Goal: Task Accomplishment & Management: Manage account settings

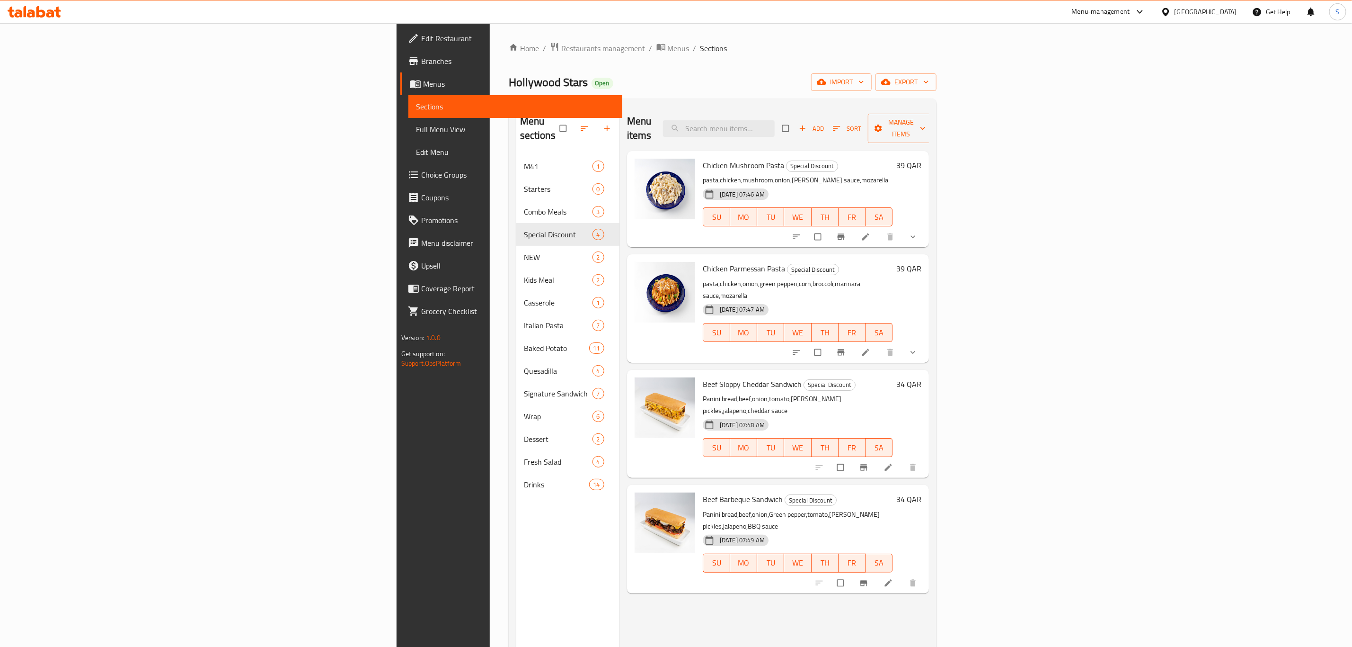
click at [490, 40] on div "Home / Restaurants management / Menus / Sections Hollywood Stars Open import ex…" at bounding box center [723, 401] width 466 height 756
click at [561, 45] on span "Restaurants management" at bounding box center [603, 48] width 84 height 11
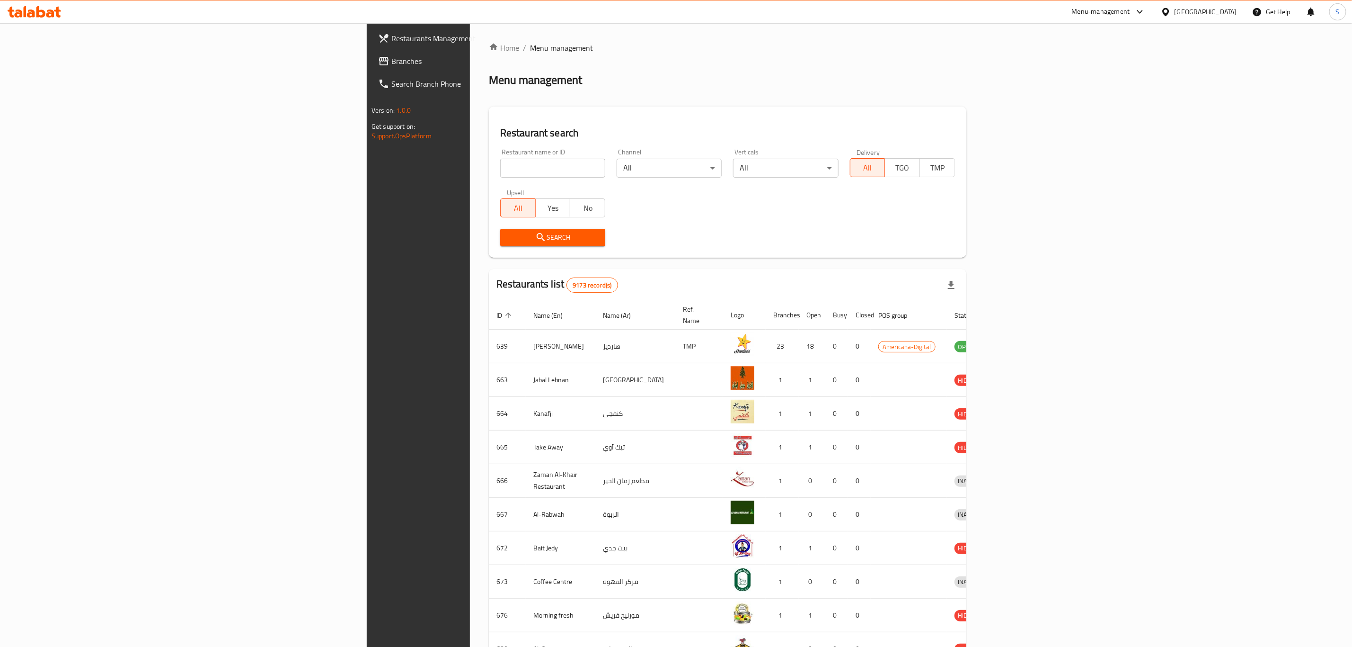
click at [500, 169] on input "search" at bounding box center [552, 168] width 105 height 19
type input "lapaz"
click button "Search" at bounding box center [552, 238] width 105 height 18
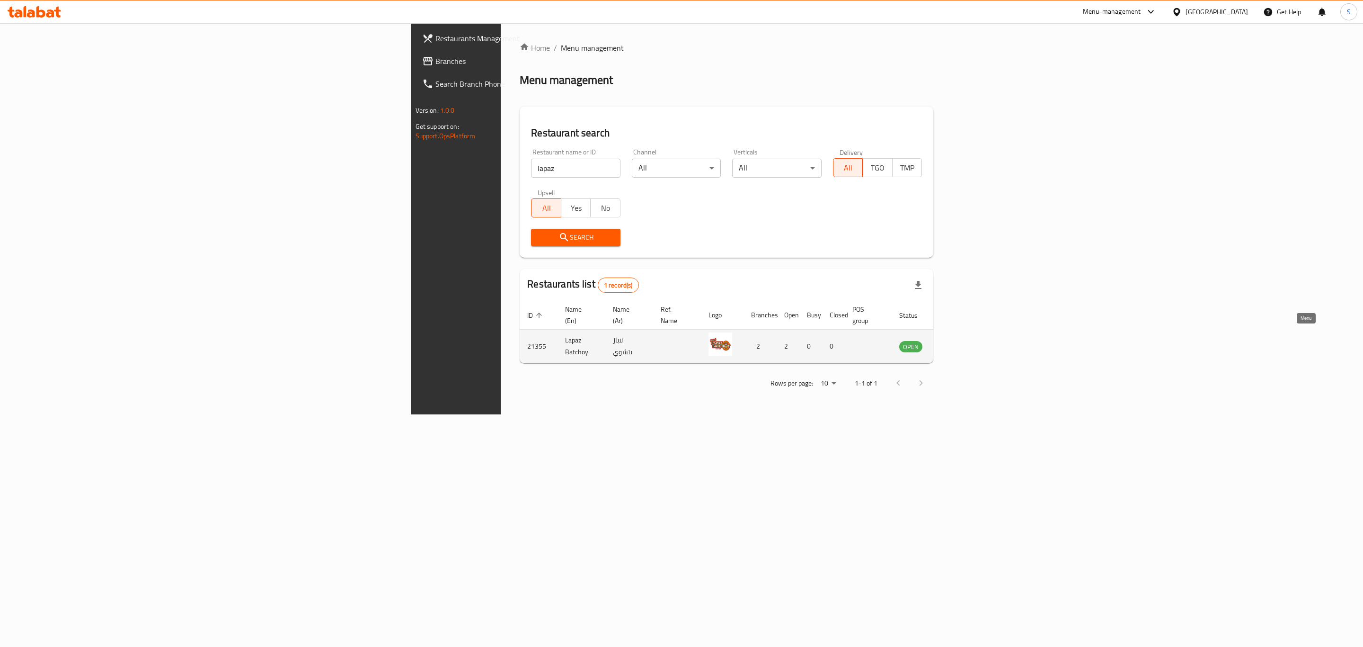
click at [960, 343] on icon "enhanced table" at bounding box center [954, 347] width 10 height 8
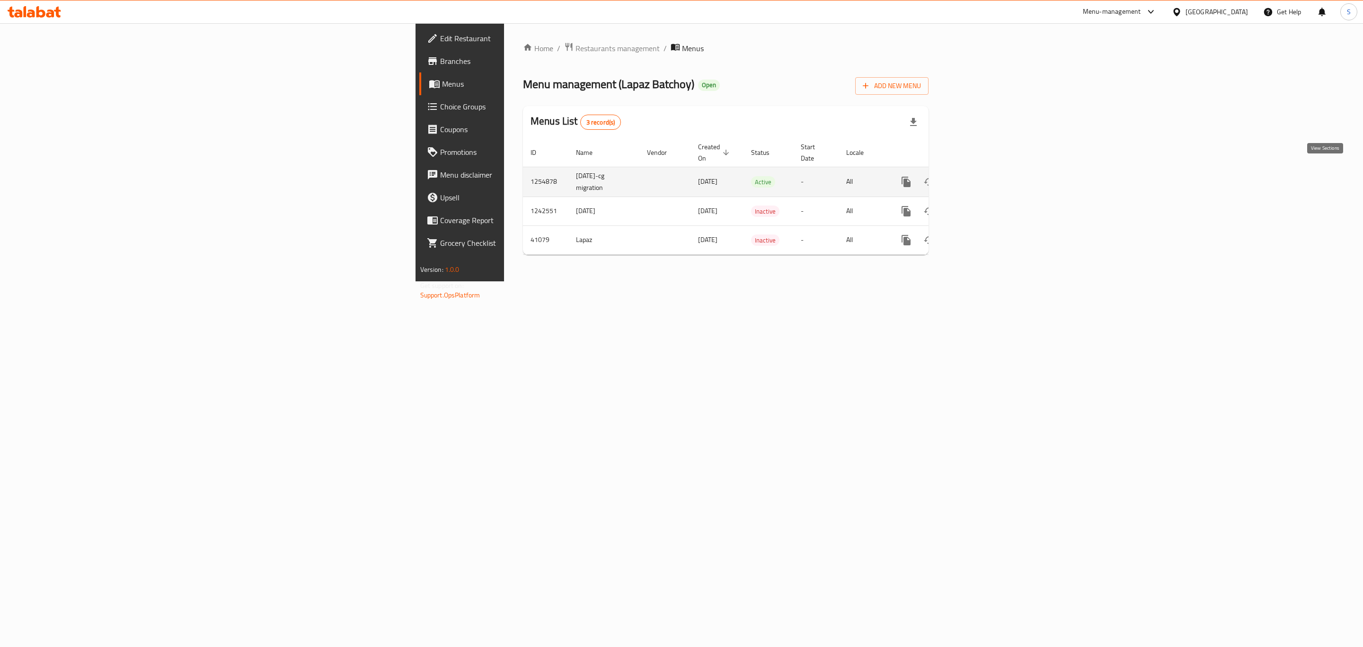
click at [980, 176] on icon "enhanced table" at bounding box center [974, 181] width 11 height 11
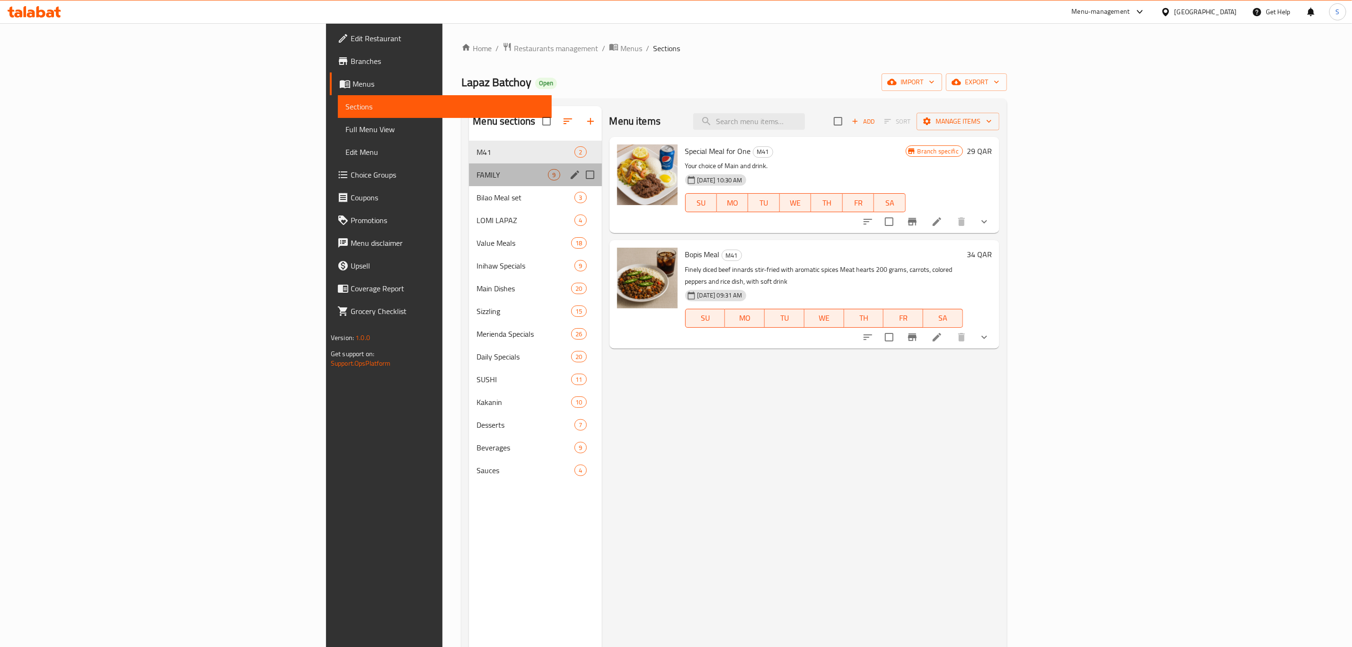
click at [469, 181] on div "FAMILY 9" at bounding box center [535, 174] width 133 height 23
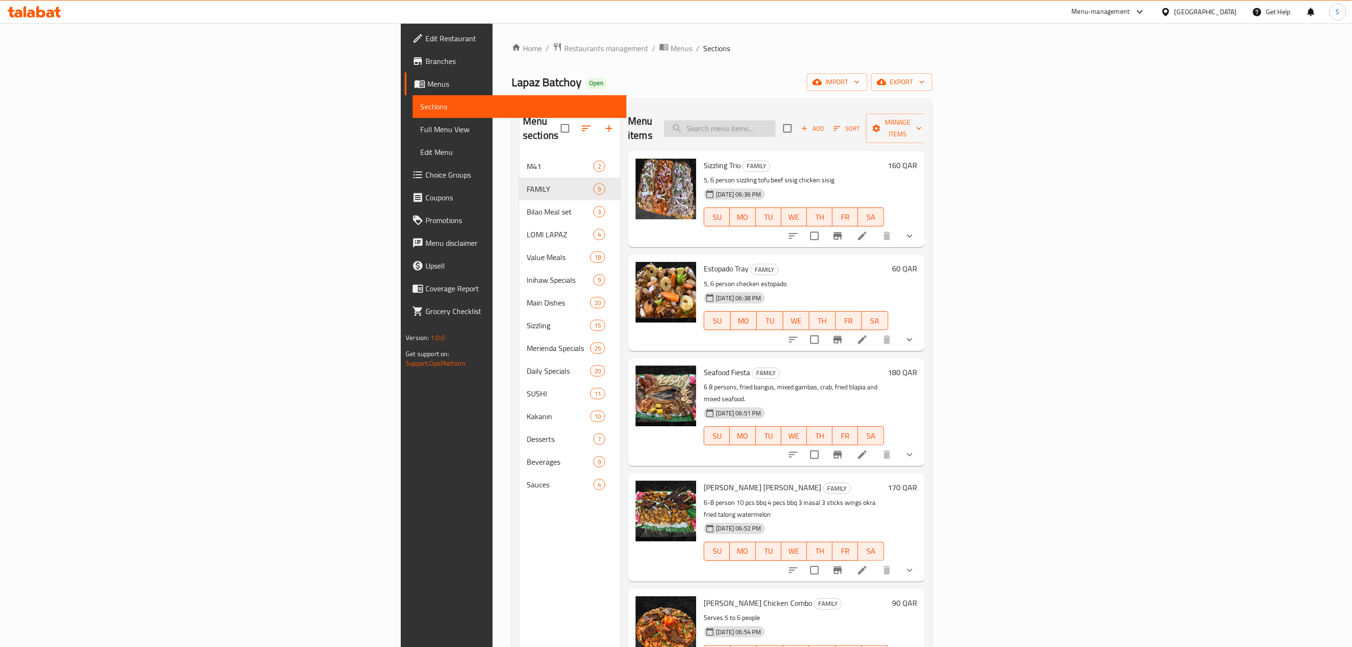
click at [776, 123] on input "search" at bounding box center [720, 128] width 112 height 17
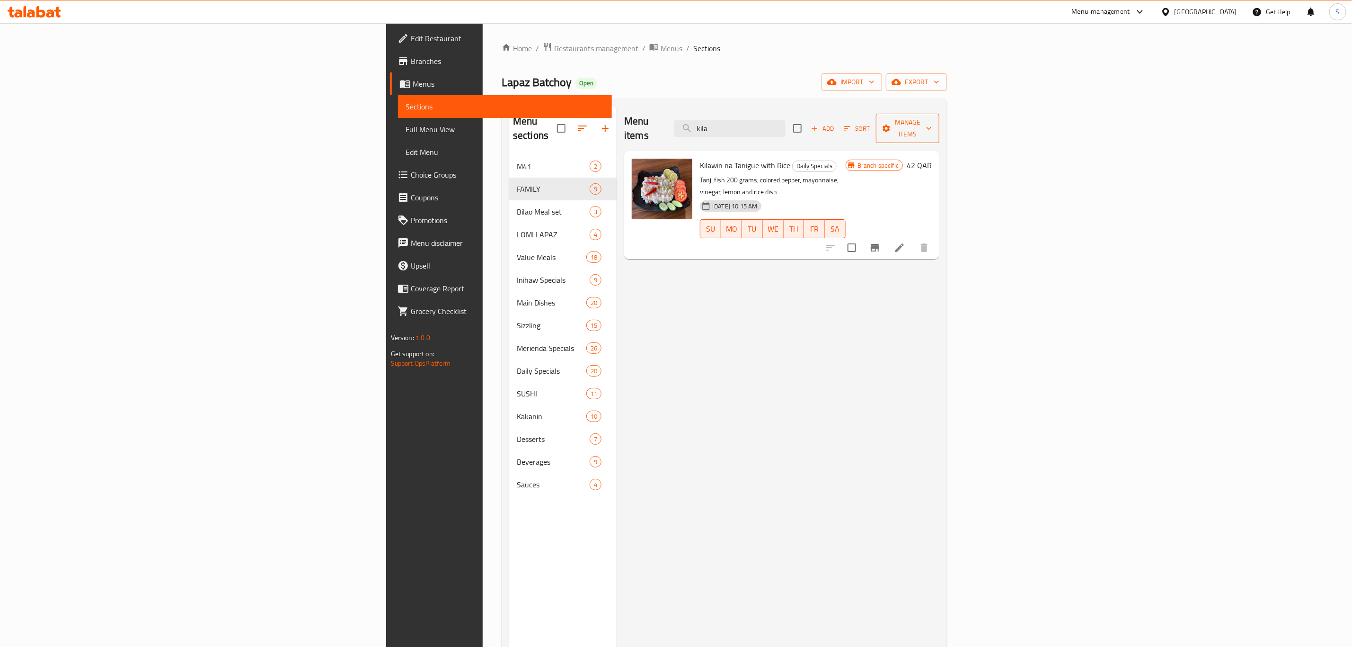
type input "kila"
click at [934, 124] on icon "button" at bounding box center [928, 128] width 9 height 9
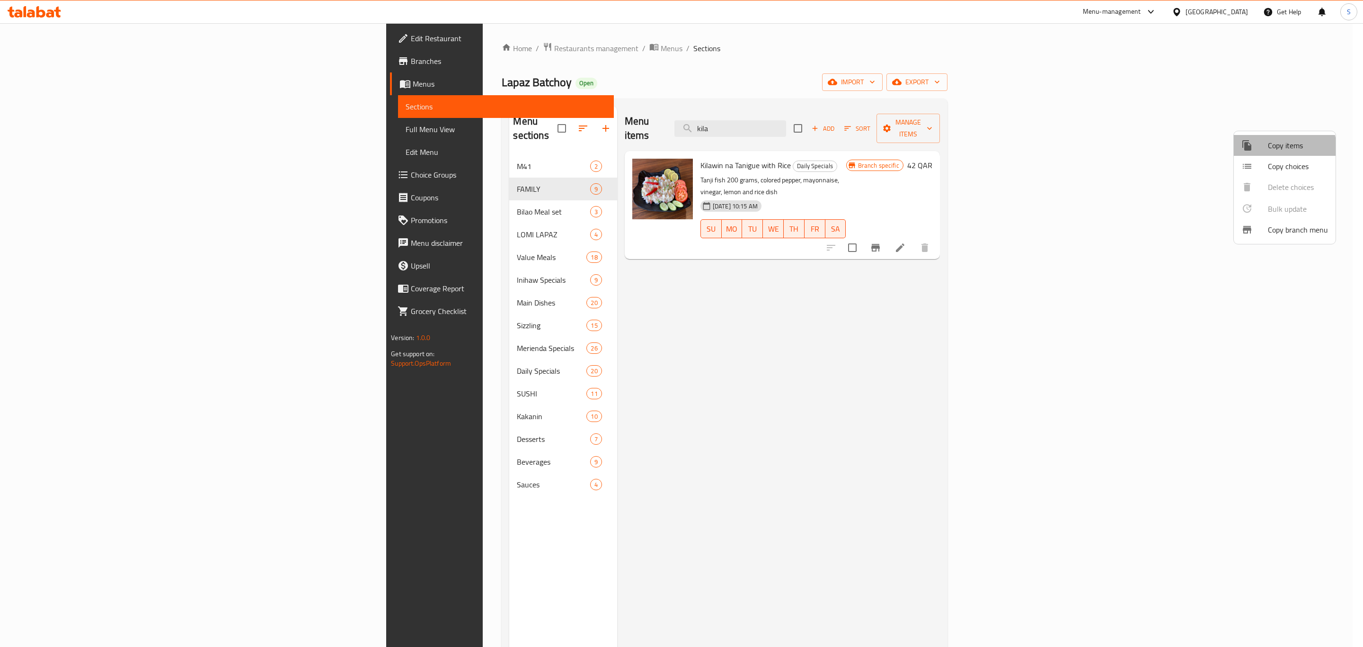
click at [1278, 148] on span "Copy items" at bounding box center [1298, 145] width 60 height 11
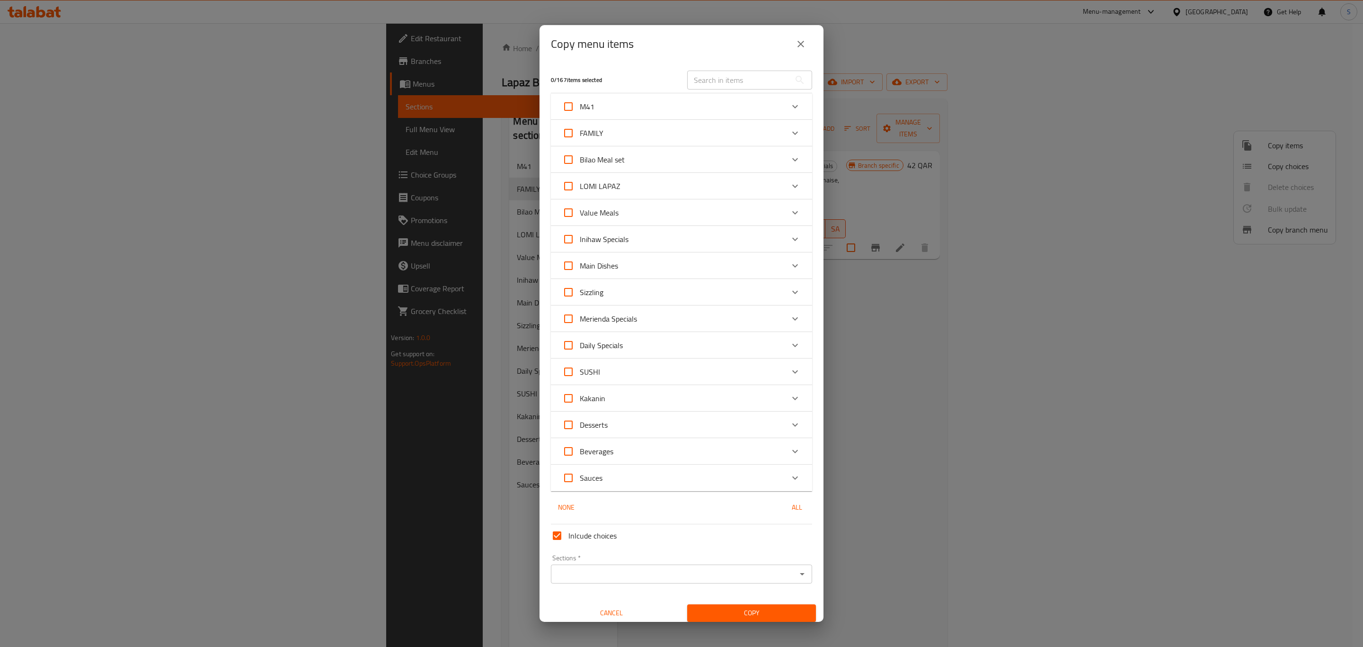
click at [737, 76] on input "text" at bounding box center [738, 80] width 103 height 19
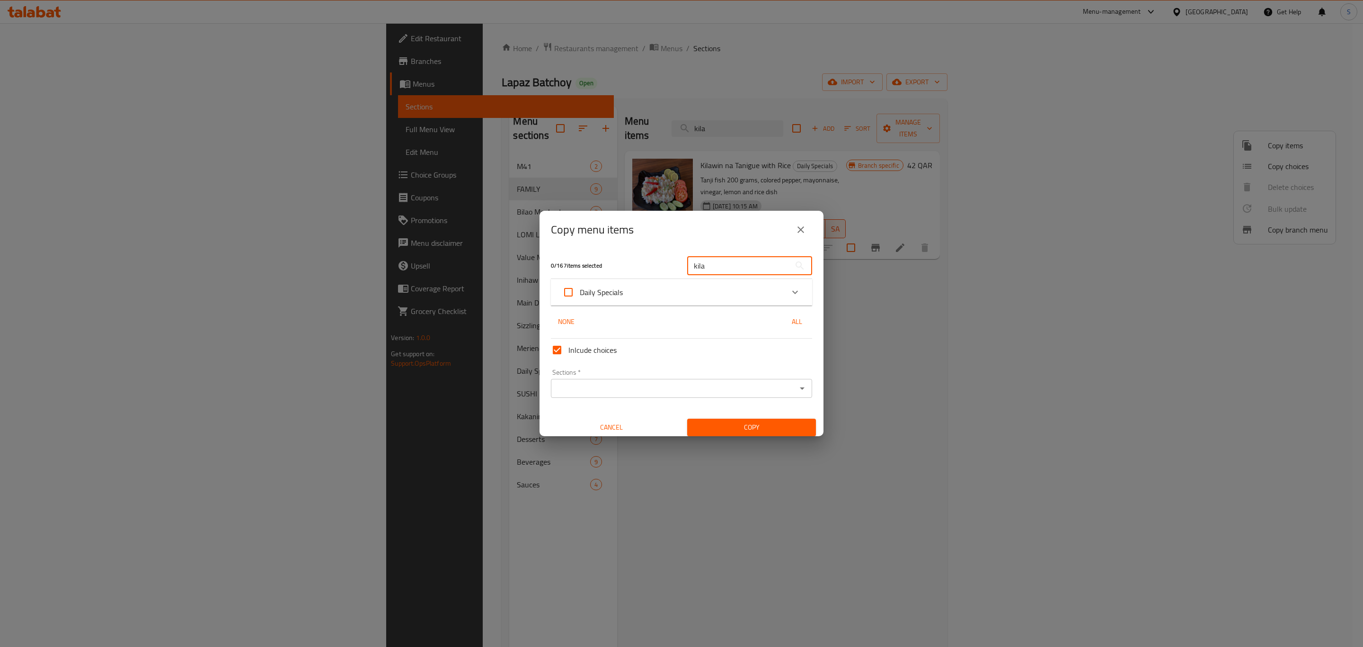
type input "kila"
click at [797, 282] on div "Daily Specials" at bounding box center [681, 292] width 261 height 27
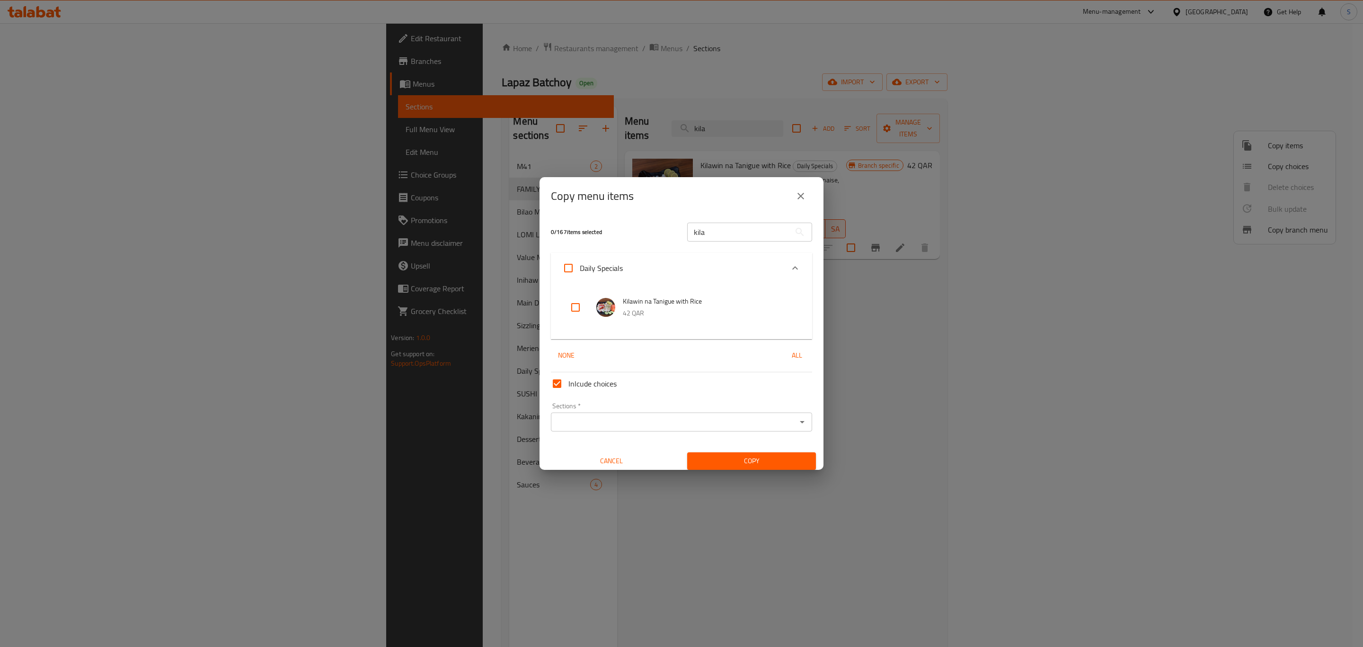
click at [570, 308] on input "checkbox" at bounding box center [575, 307] width 23 height 23
checkbox input "true"
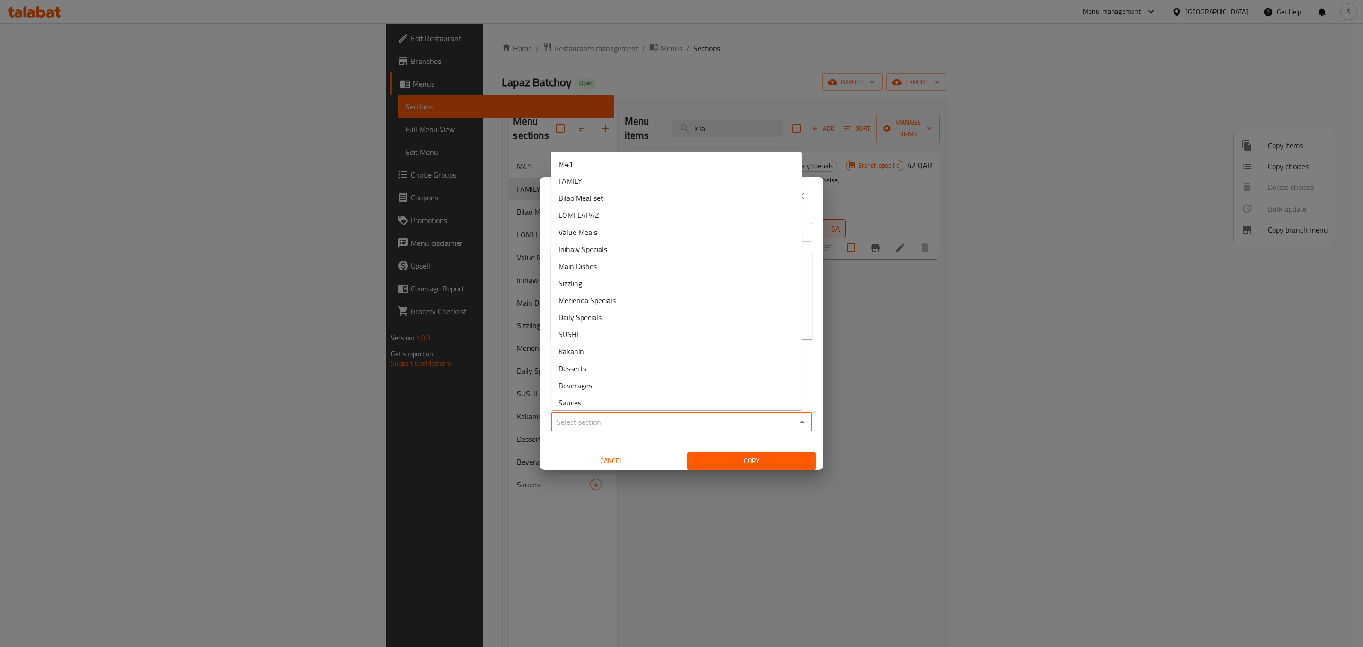
click at [596, 425] on input "Sections   *" at bounding box center [674, 421] width 240 height 13
click at [610, 317] on li "Daily Specials" at bounding box center [676, 317] width 251 height 17
type input "Daily Specials"
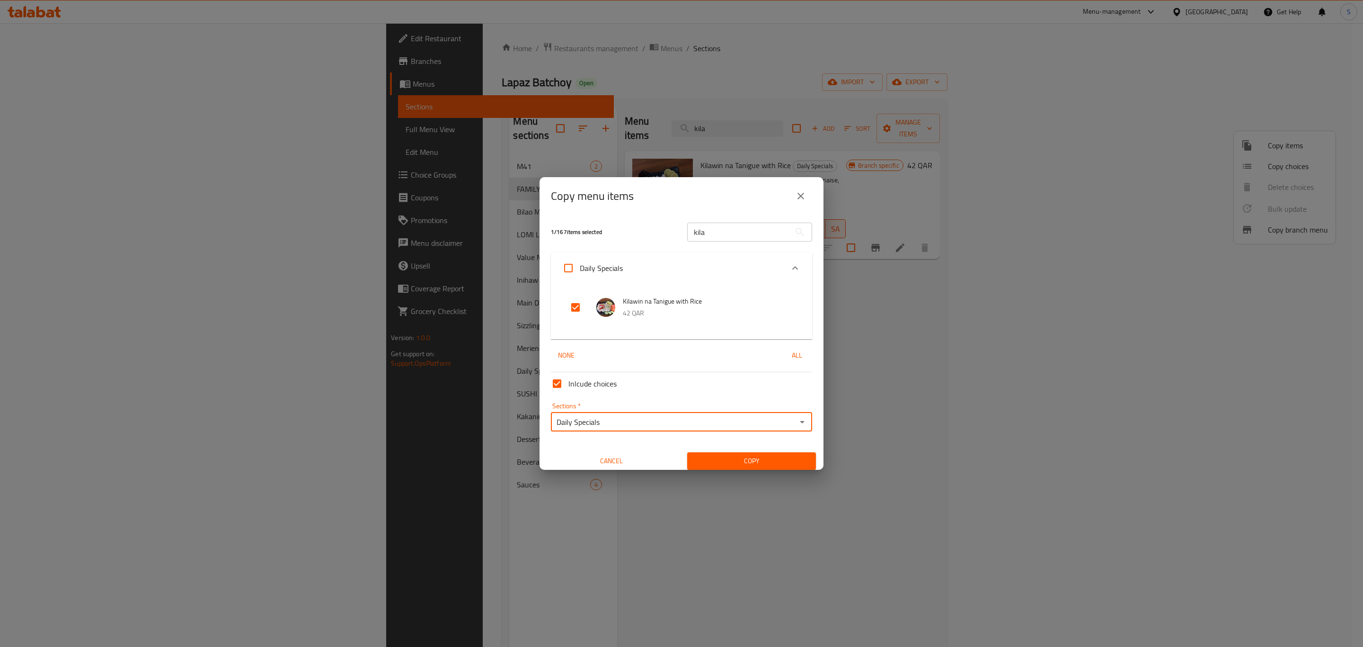
click at [744, 457] on span "Copy" at bounding box center [752, 461] width 114 height 12
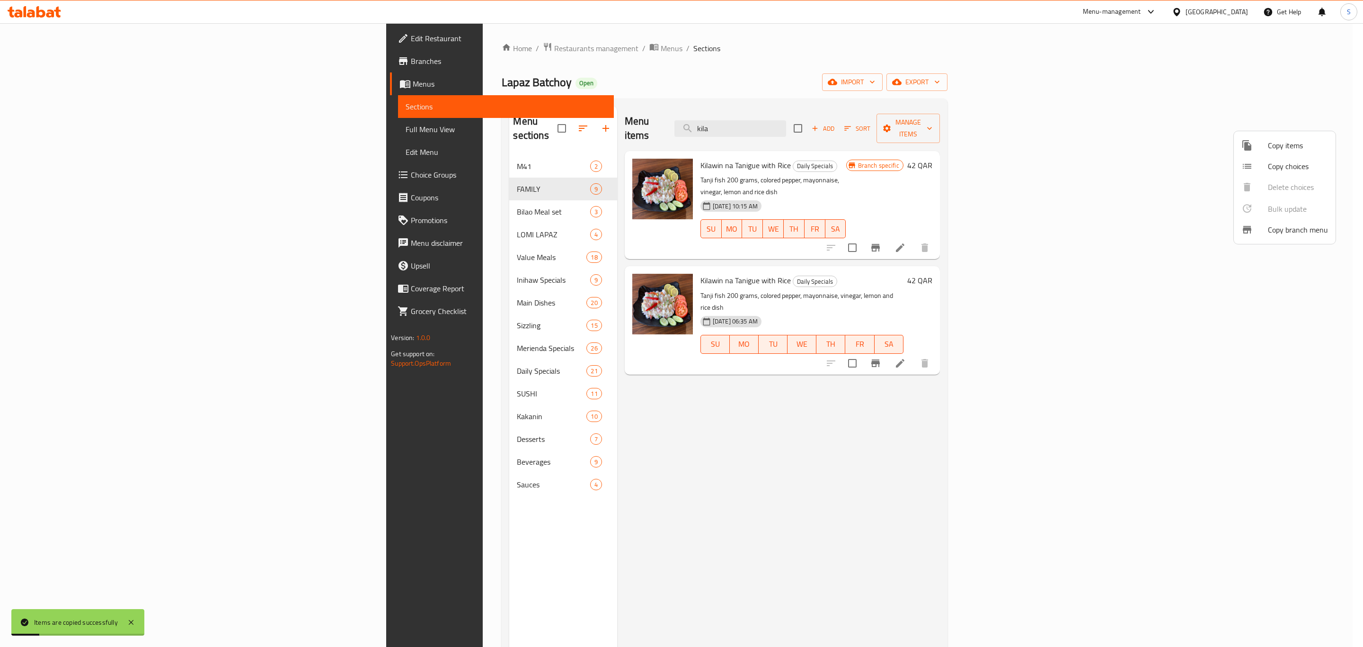
drag, startPoint x: 1047, startPoint y: 128, endPoint x: 1037, endPoint y: 128, distance: 9.5
click at [1047, 128] on div at bounding box center [681, 323] width 1363 height 647
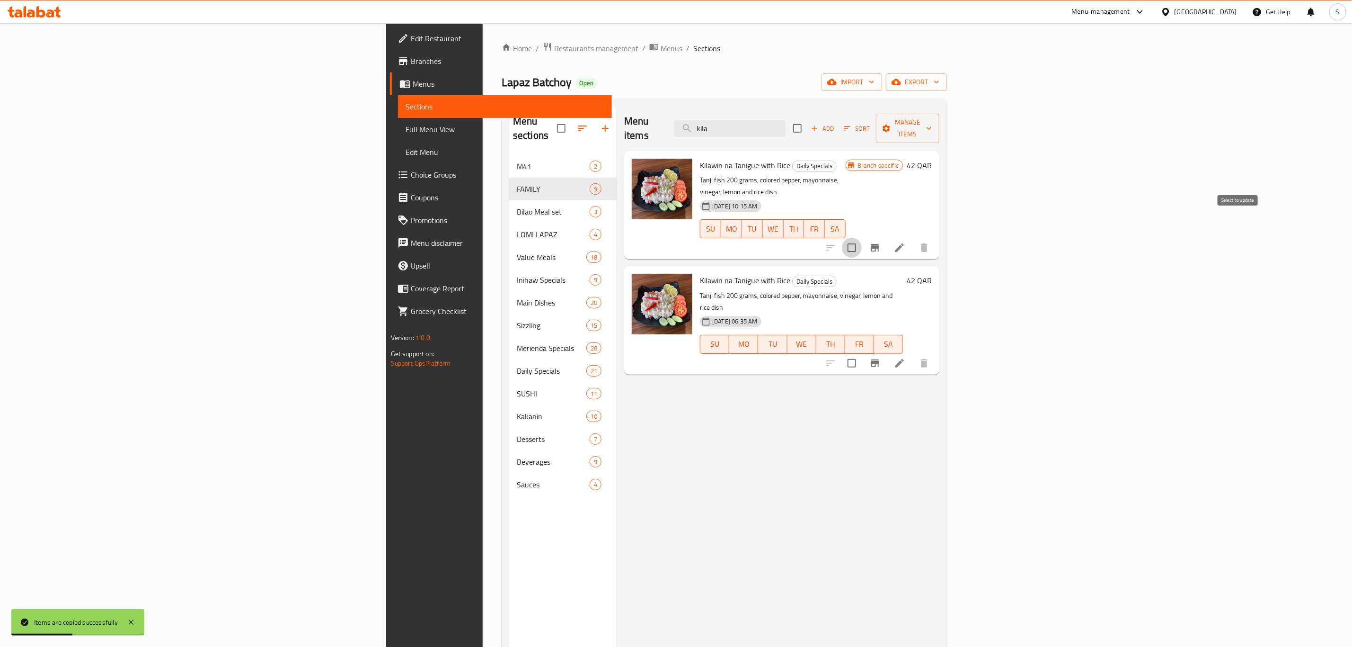
drag, startPoint x: 1233, startPoint y: 220, endPoint x: 1249, endPoint y: 217, distance: 16.3
click at [862, 238] on input "checkbox" at bounding box center [852, 248] width 20 height 20
click at [940, 127] on button "Manage items" at bounding box center [907, 128] width 63 height 29
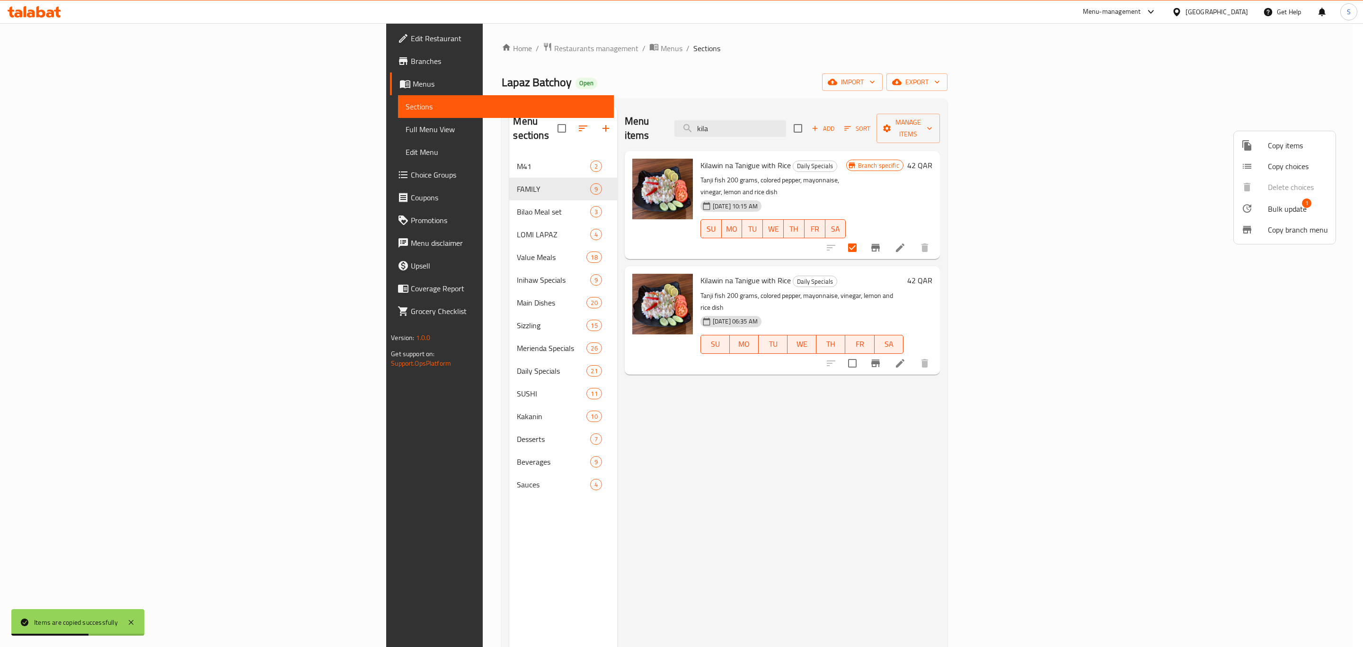
click at [1284, 207] on span "Bulk update" at bounding box center [1287, 208] width 39 height 11
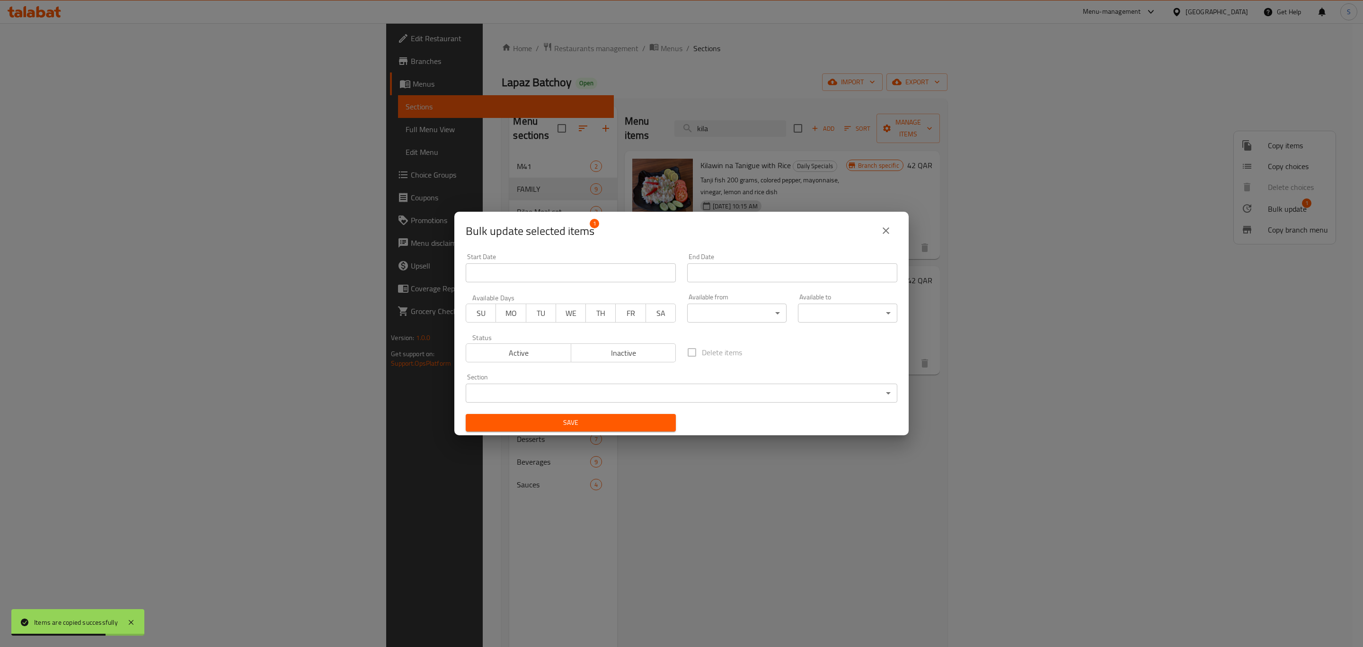
click at [615, 351] on span "Inactive" at bounding box center [624, 353] width 98 height 14
click at [563, 419] on span "Save" at bounding box center [570, 423] width 195 height 12
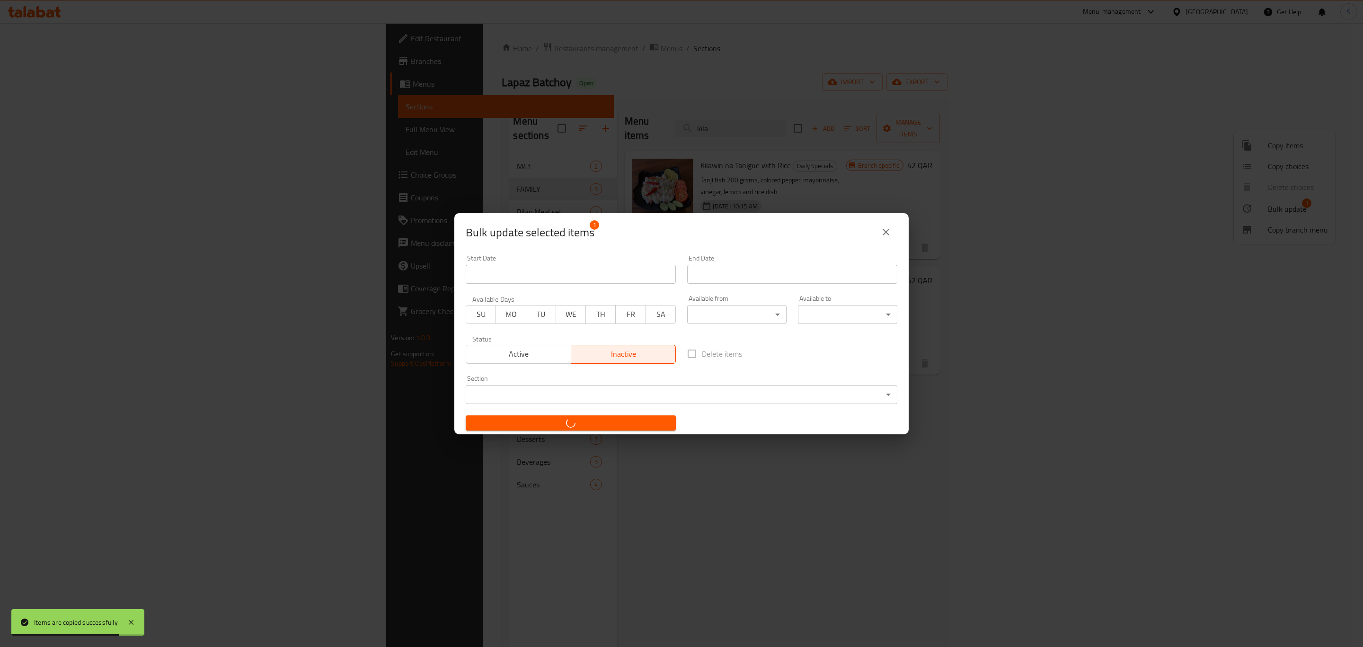
checkbox input "false"
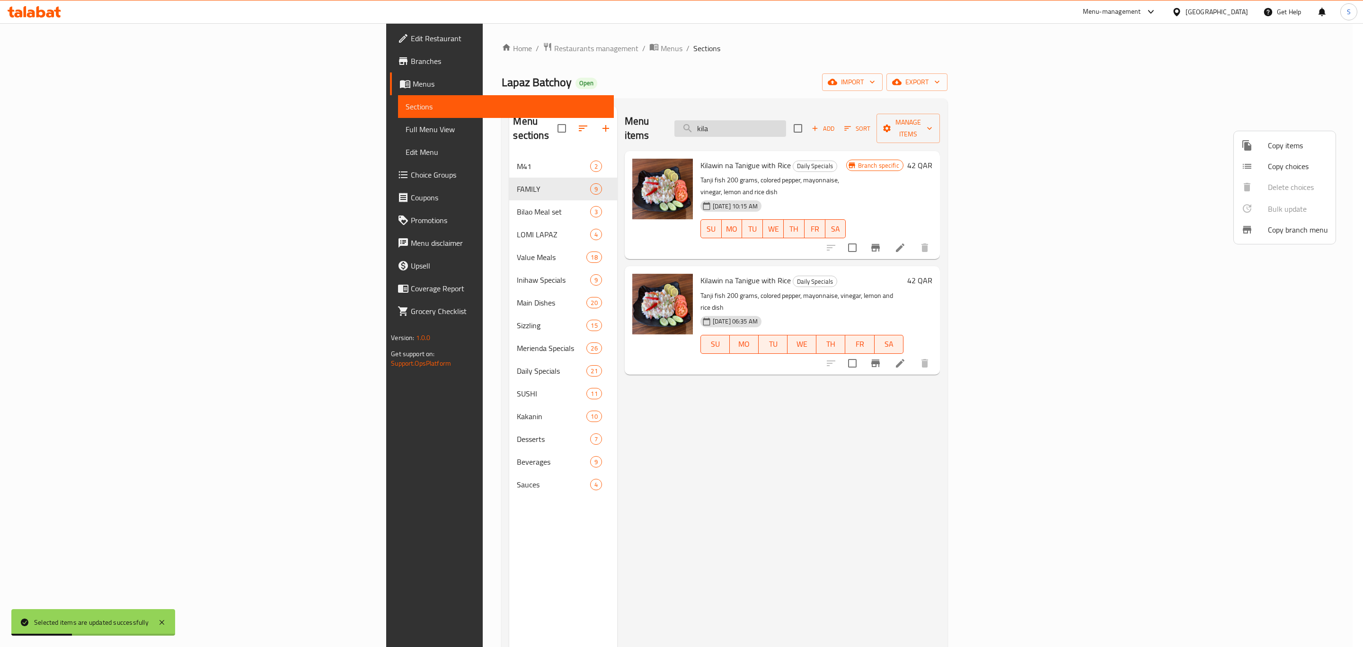
drag, startPoint x: 855, startPoint y: 117, endPoint x: 831, endPoint y: 117, distance: 23.7
click at [826, 117] on div at bounding box center [681, 323] width 1363 height 647
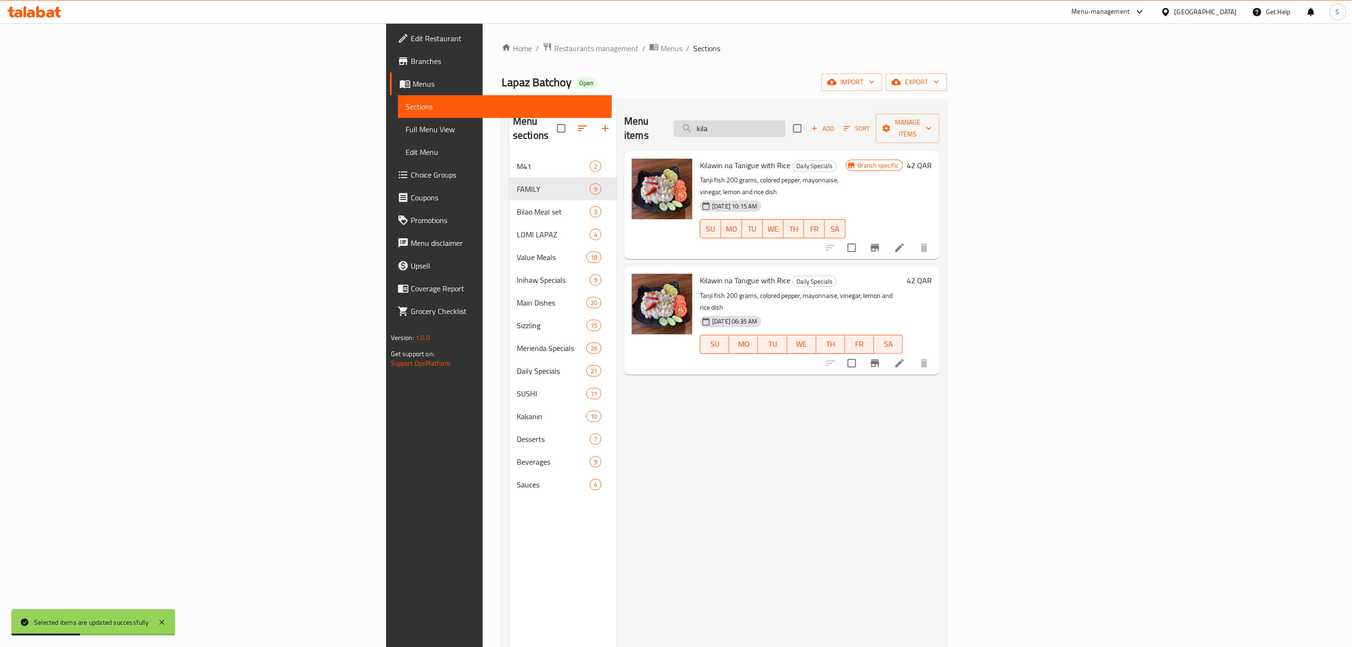
click at [786, 121] on input "kila" at bounding box center [730, 128] width 112 height 17
drag, startPoint x: 862, startPoint y: 121, endPoint x: 772, endPoint y: 121, distance: 89.9
click at [772, 121] on div "Menu items kila Add Sort Manage items" at bounding box center [781, 128] width 315 height 45
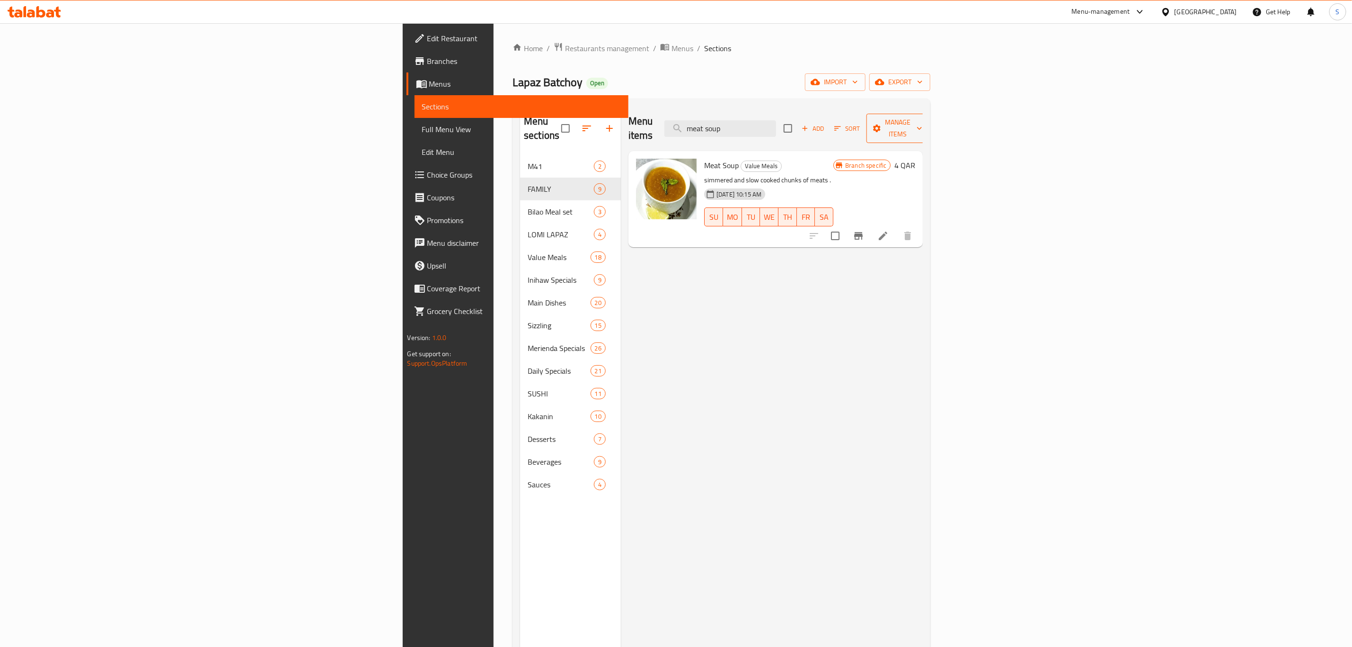
type input "meat soup"
click at [923, 123] on span "Manage items" at bounding box center [898, 128] width 48 height 24
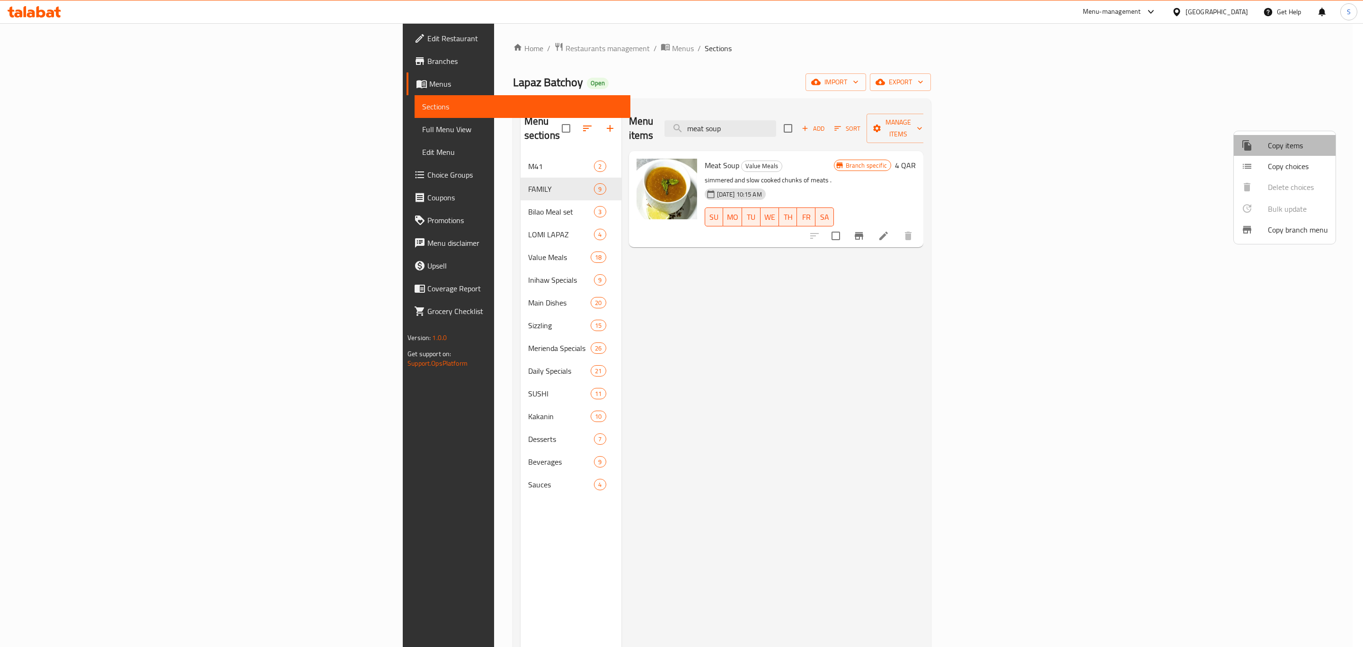
click at [1304, 143] on span "Copy items" at bounding box center [1298, 145] width 60 height 11
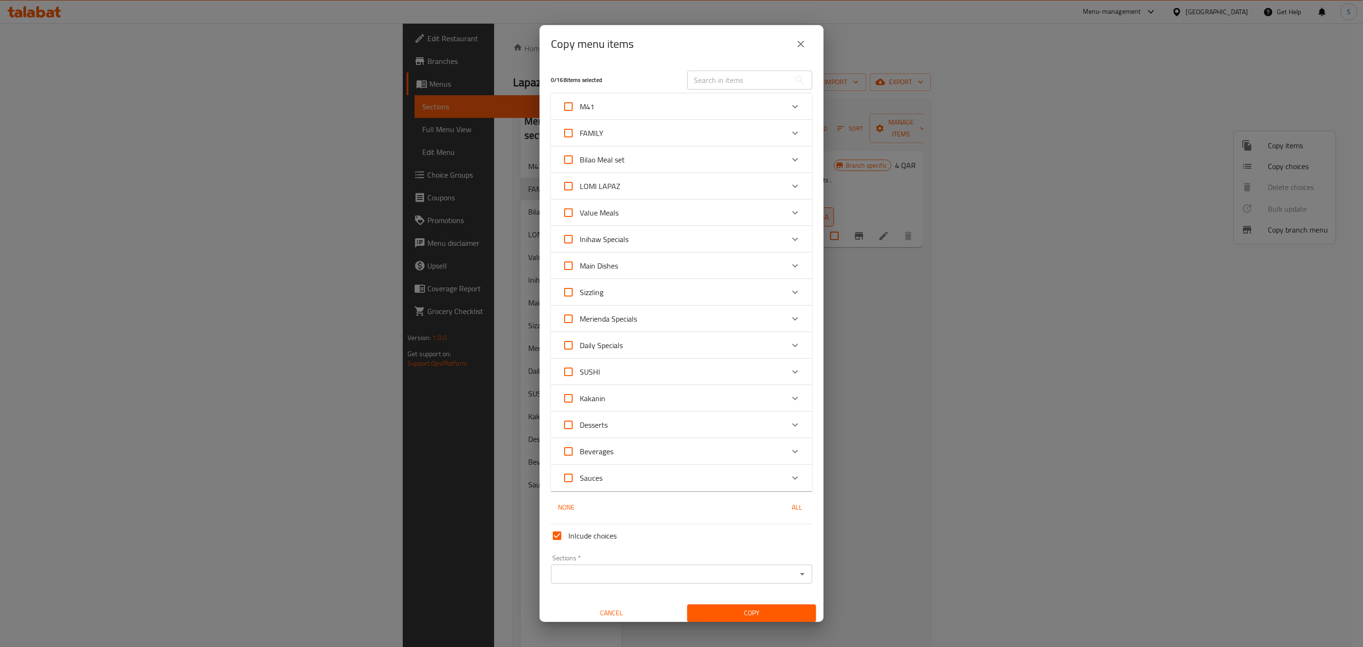
click at [740, 77] on input "text" at bounding box center [738, 80] width 103 height 19
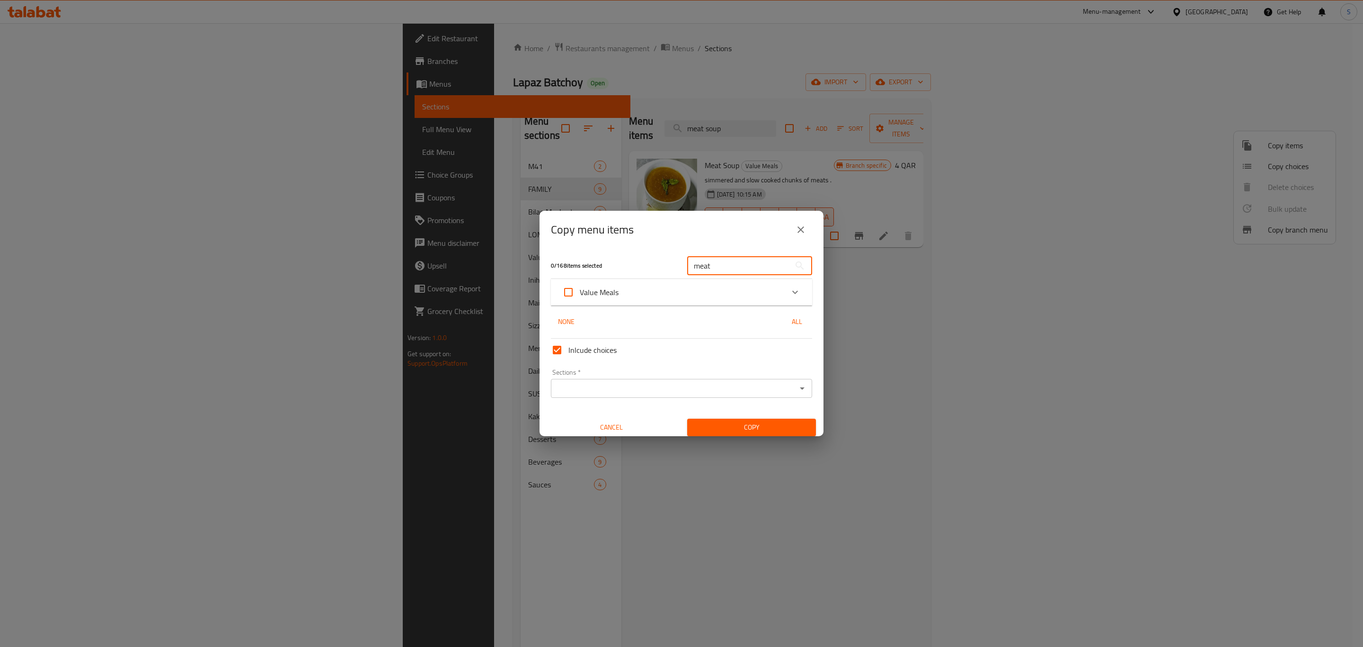
type input "meat"
click at [790, 291] on icon "Expand" at bounding box center [795, 291] width 11 height 11
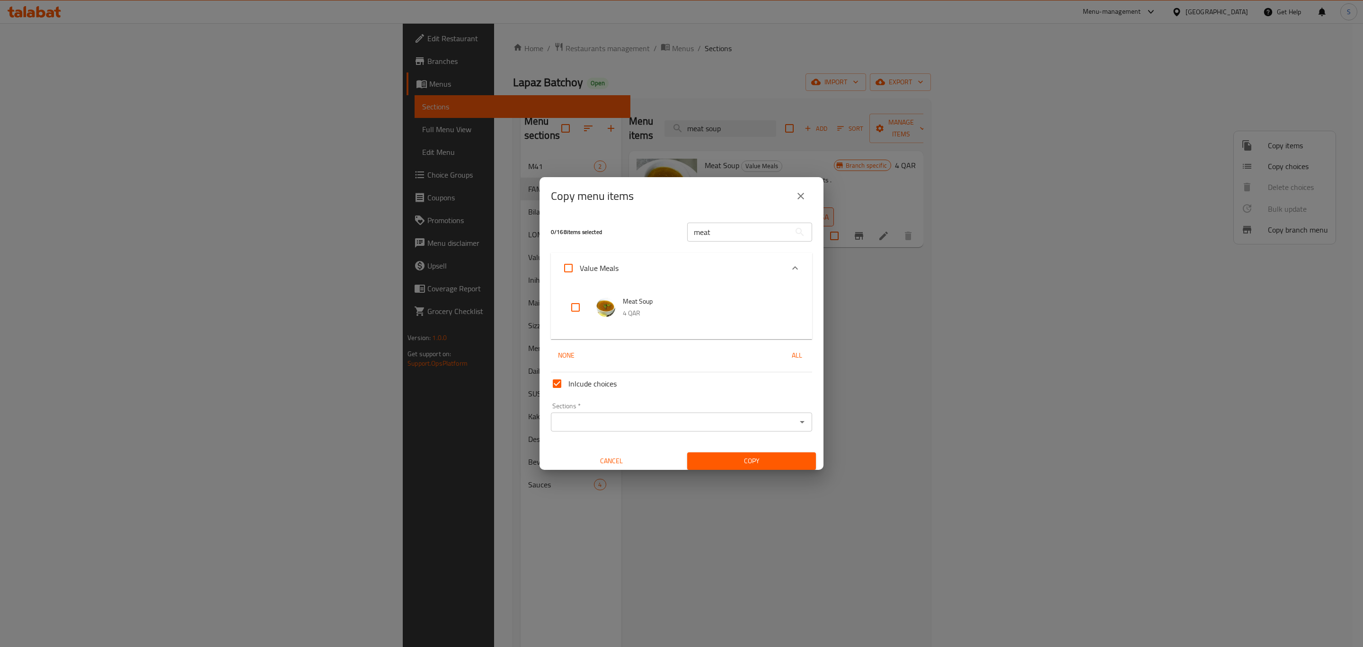
click at [578, 307] on input "checkbox" at bounding box center [575, 307] width 23 height 23
checkbox input "true"
click at [611, 418] on input "Sections   *" at bounding box center [674, 421] width 240 height 13
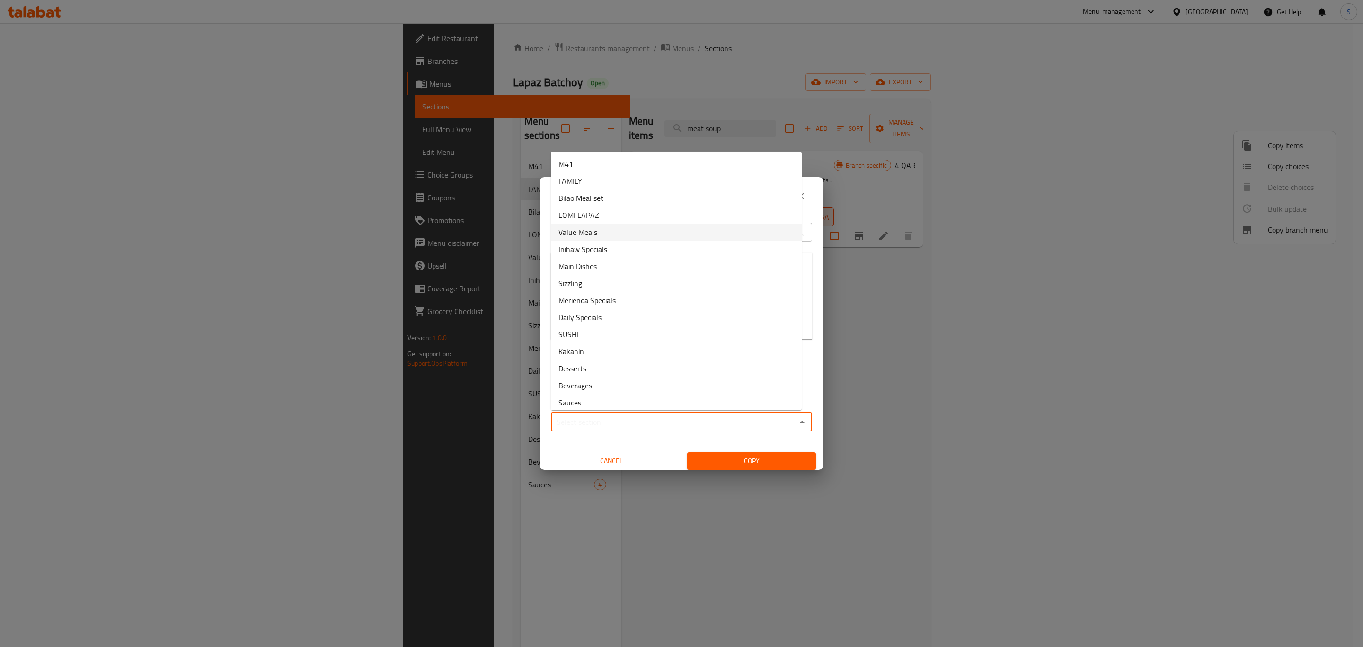
click at [642, 233] on li "Value Meals" at bounding box center [676, 231] width 251 height 17
type input "Value Meals"
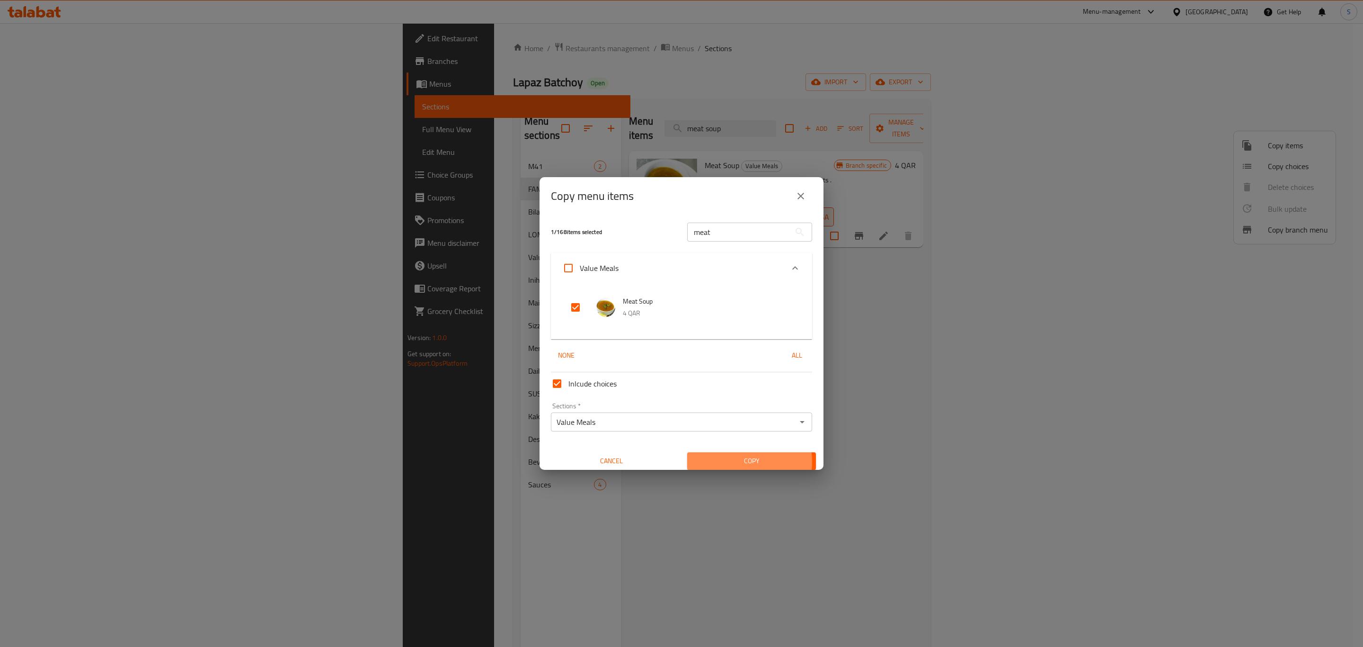
click at [739, 462] on span "Copy" at bounding box center [752, 461] width 114 height 12
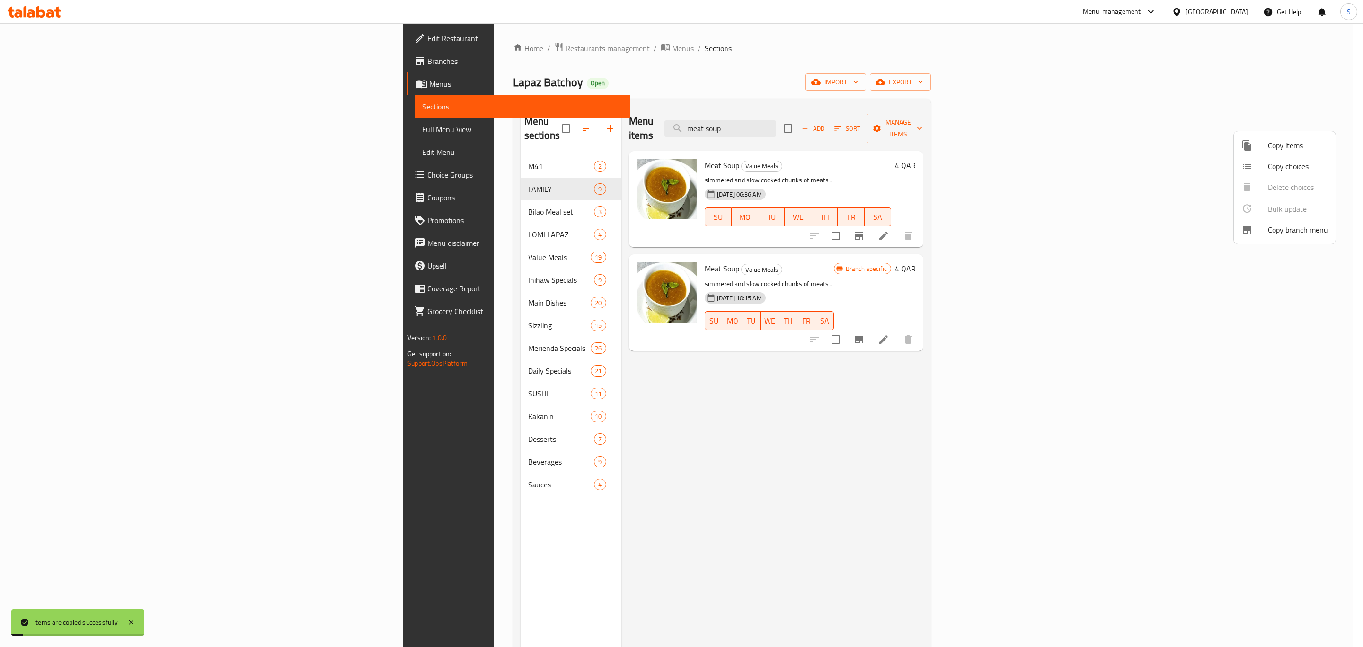
click at [947, 373] on div at bounding box center [681, 323] width 1363 height 647
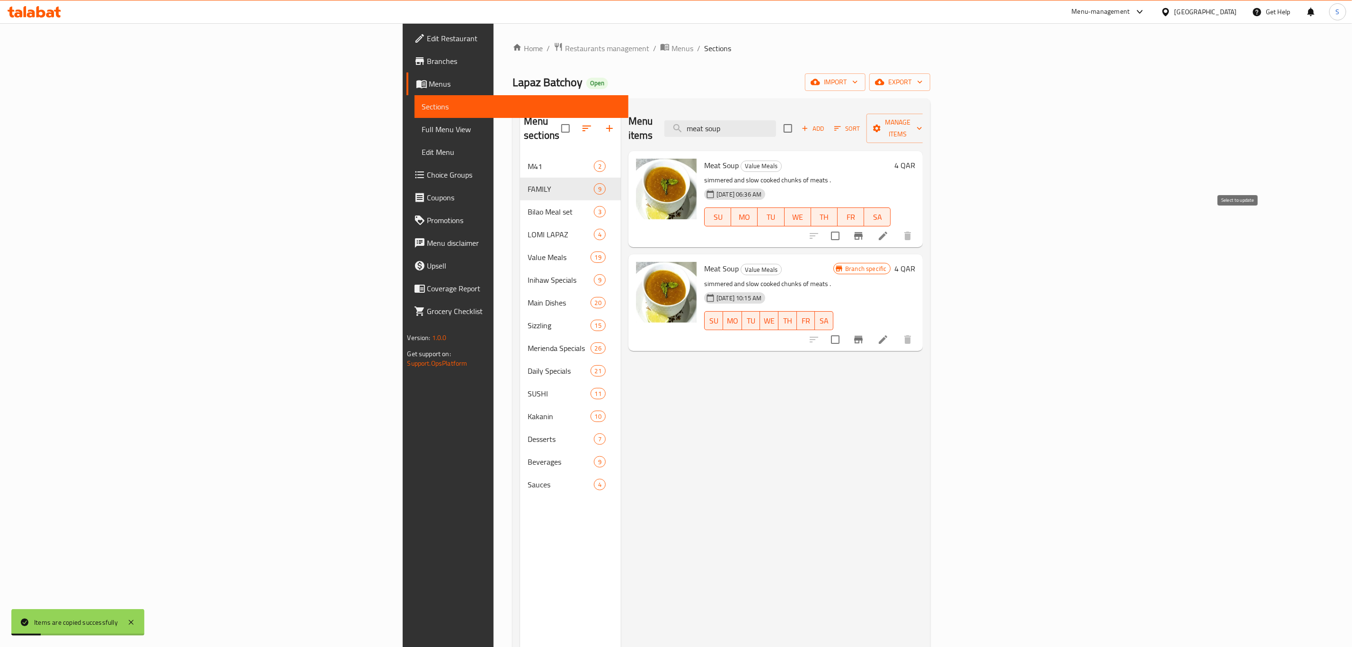
click at [845, 226] on input "checkbox" at bounding box center [835, 236] width 20 height 20
checkbox input "false"
click at [845, 329] on input "checkbox" at bounding box center [835, 339] width 20 height 20
click at [923, 127] on span "Manage items" at bounding box center [898, 128] width 48 height 24
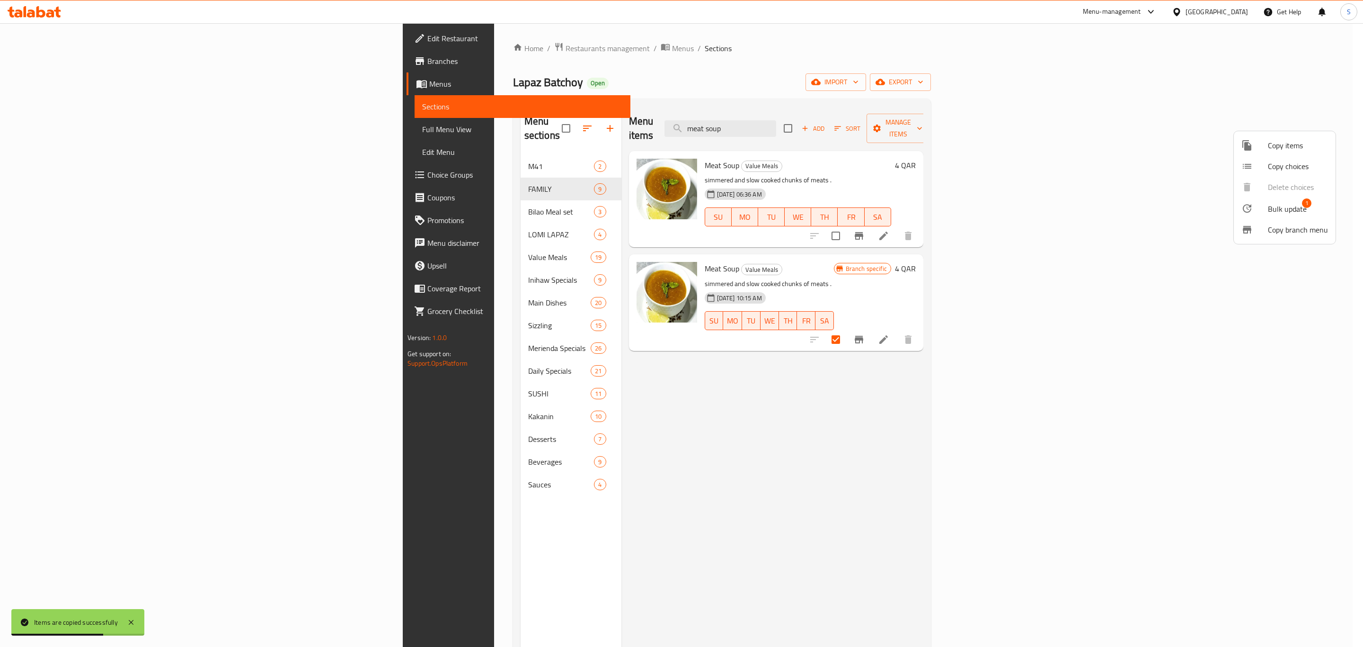
click at [1280, 208] on span "Bulk update" at bounding box center [1287, 208] width 39 height 11
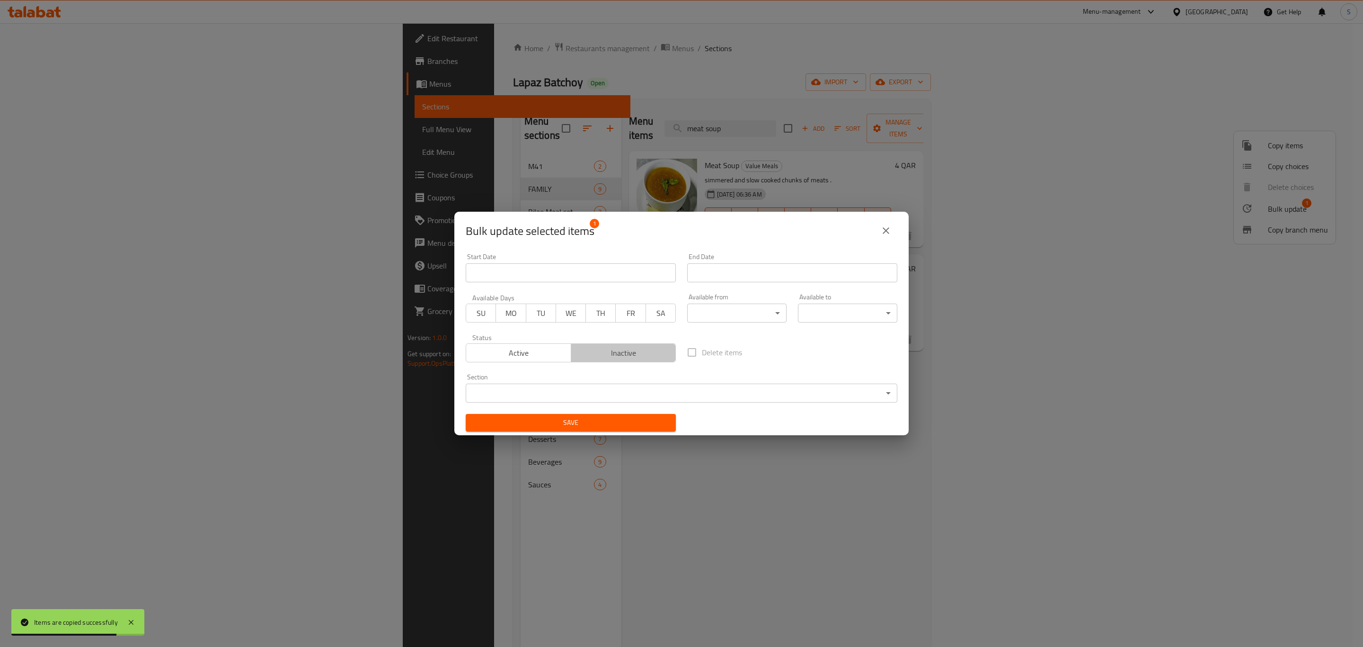
click at [628, 355] on span "Inactive" at bounding box center [624, 353] width 98 height 14
drag, startPoint x: 572, startPoint y: 422, endPoint x: 722, endPoint y: 430, distance: 149.8
click at [571, 422] on span "Save" at bounding box center [570, 423] width 195 height 12
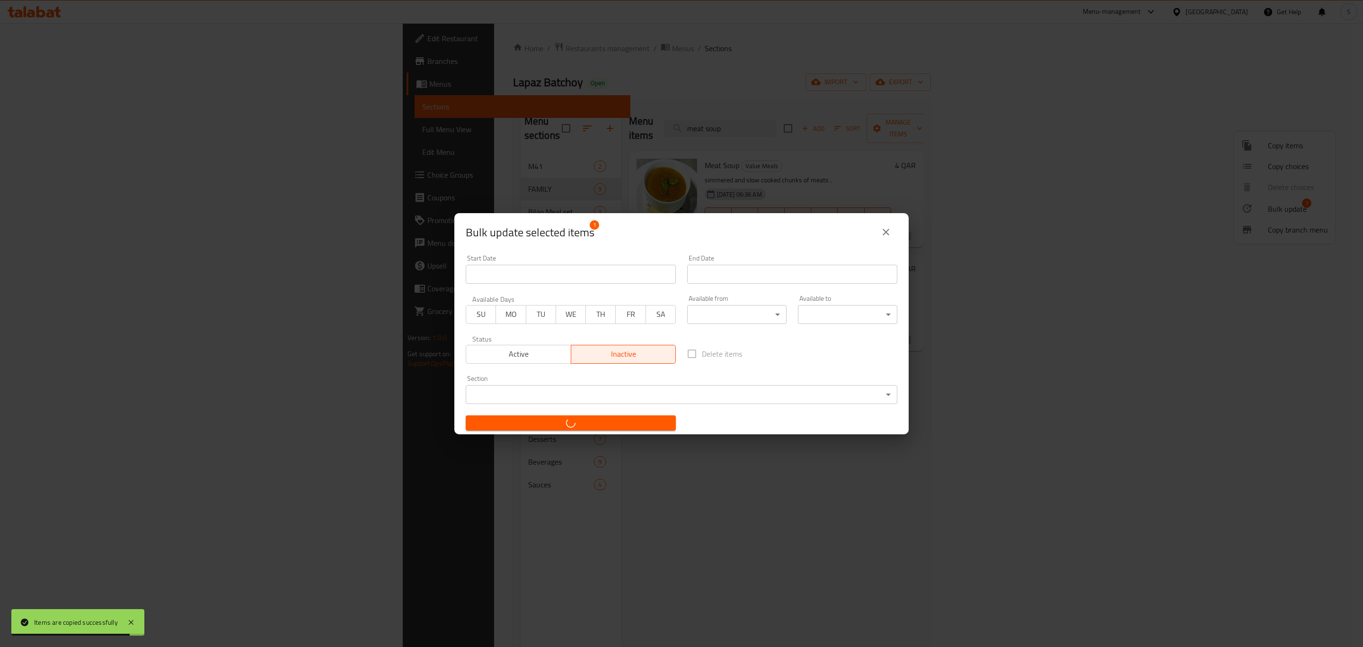
checkbox input "false"
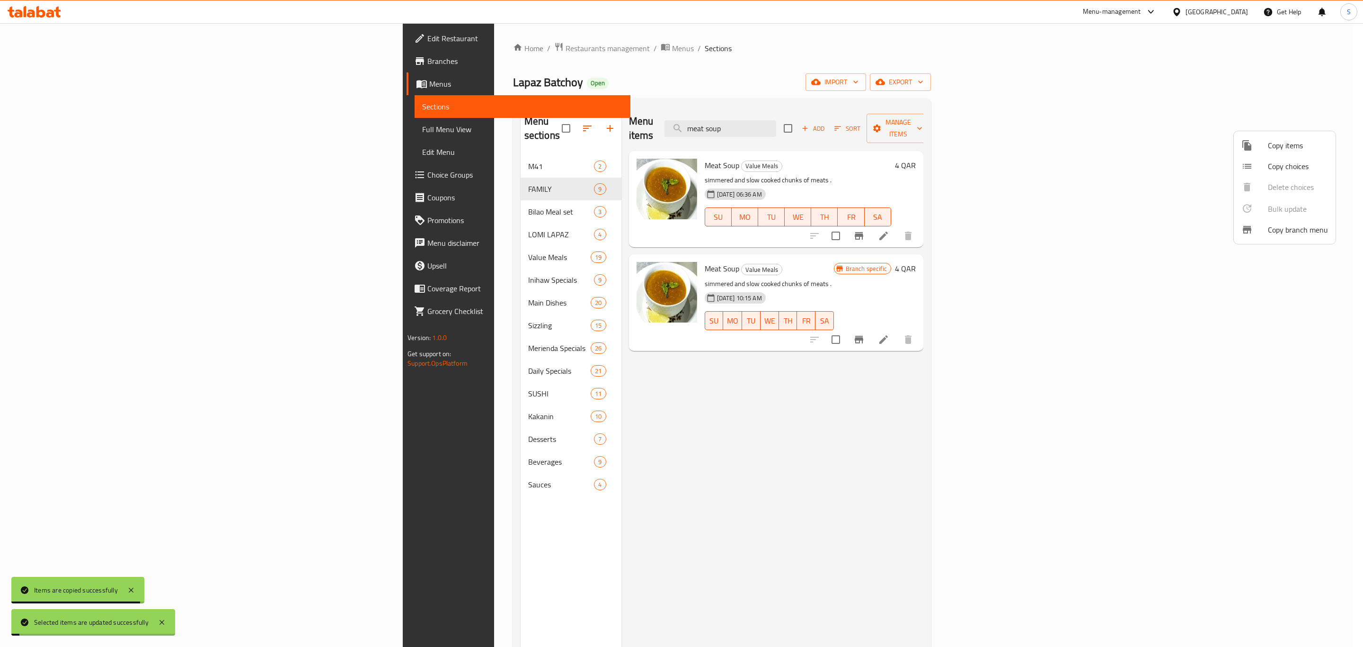
click at [818, 463] on div at bounding box center [681, 323] width 1363 height 647
